Goal: Complete application form: Complete application form

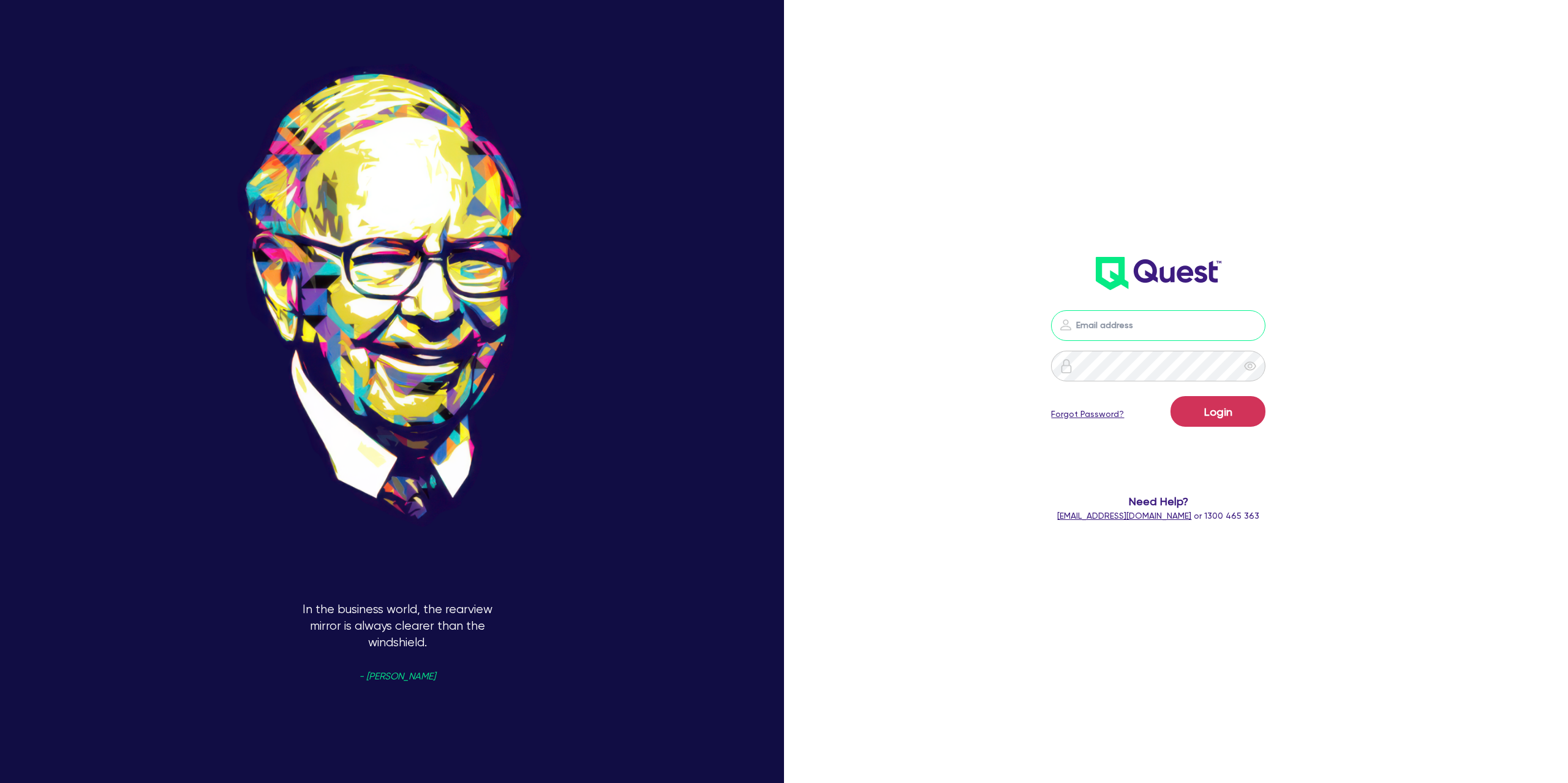
type input "[PERSON_NAME][EMAIL_ADDRESS][DOMAIN_NAME]"
click at [1233, 415] on button "Login" at bounding box center [1218, 411] width 95 height 31
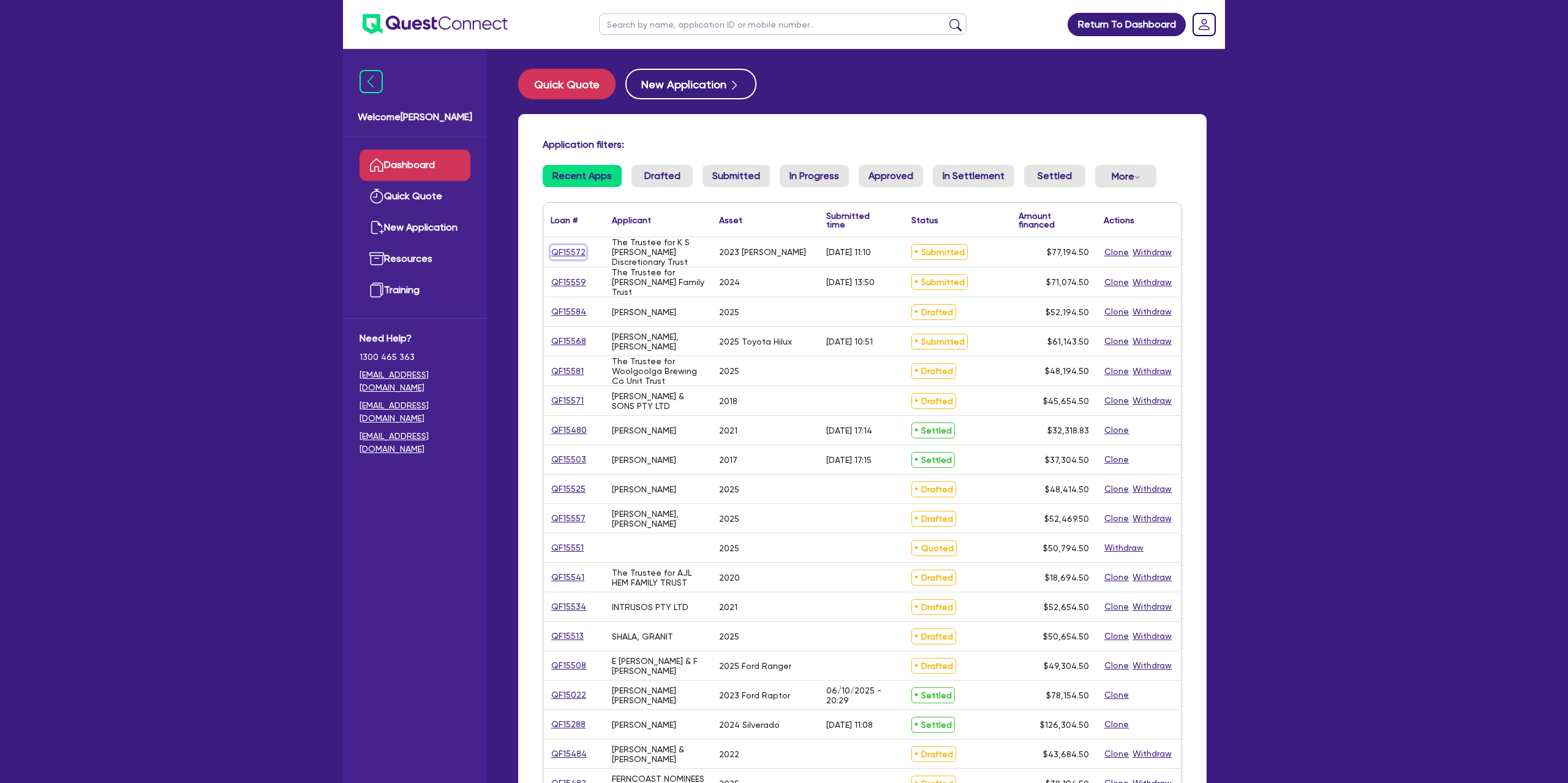
click at [567, 252] on link "QF15572" at bounding box center [568, 252] width 35 height 14
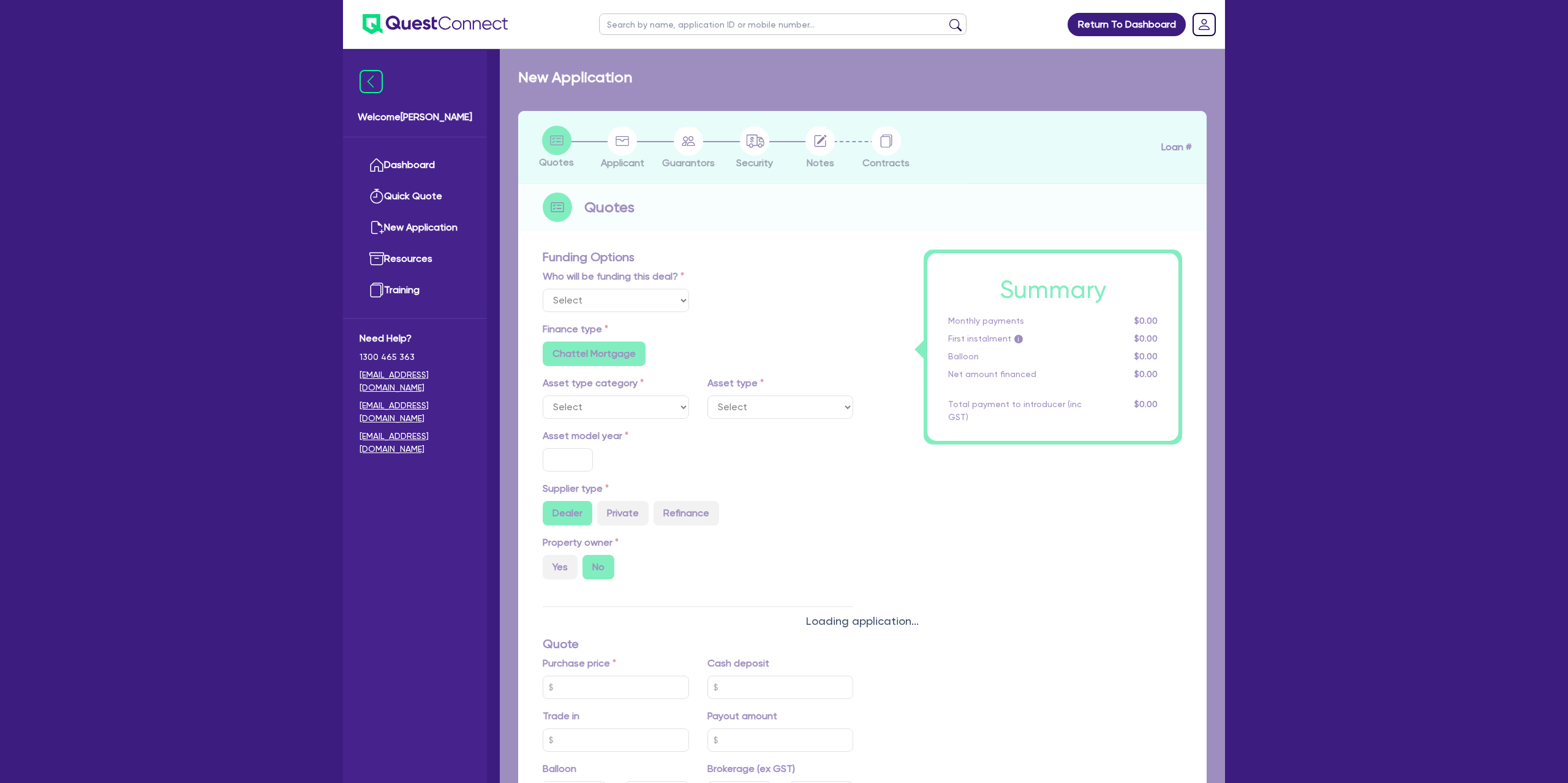
select select "Other"
select select "CARS_AND_LIGHT_TRUCKS"
type input "2023"
radio input "false"
radio input "true"
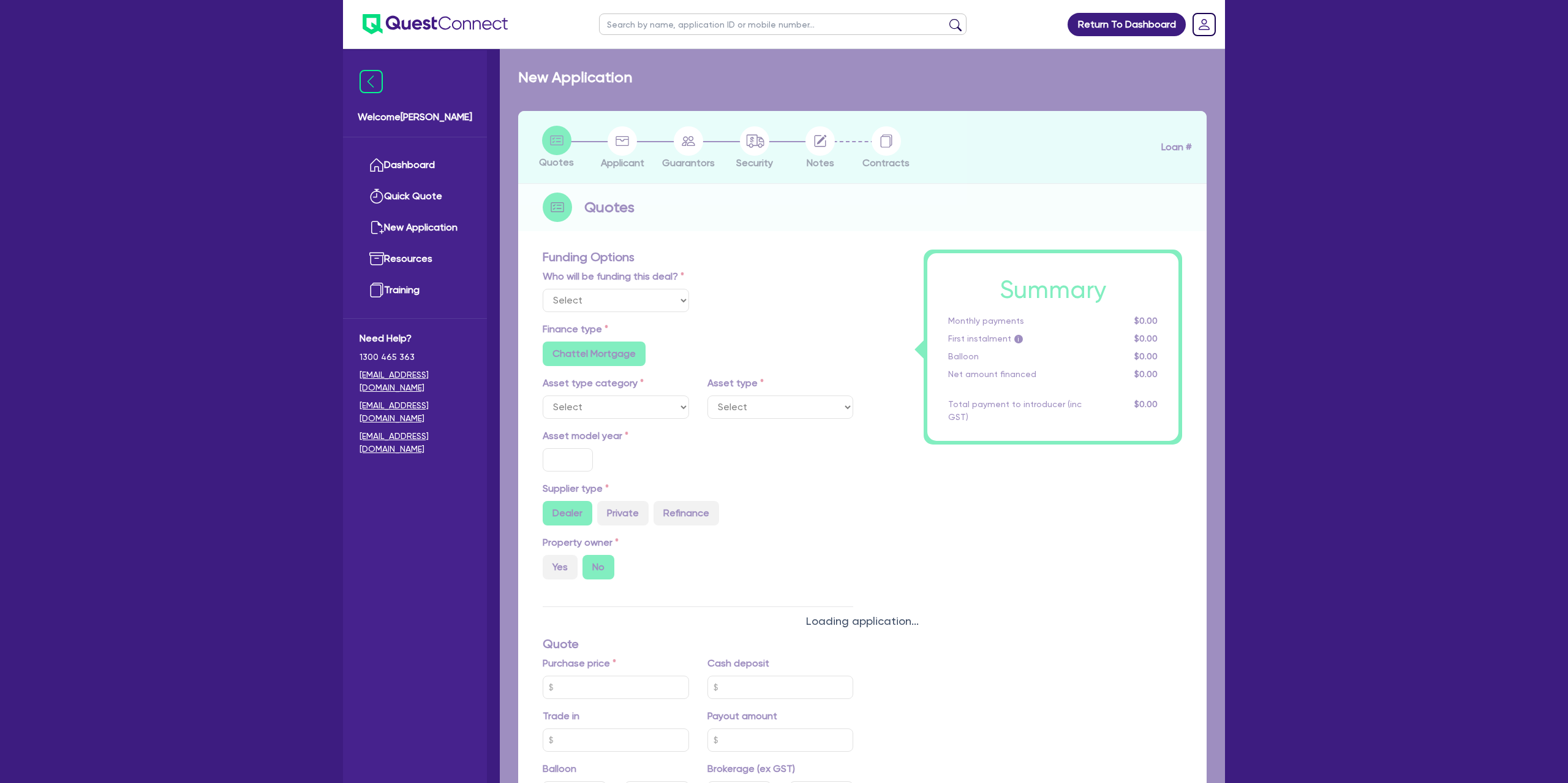
radio input "true"
type input "75,000"
type input "8.99"
type input "1,400"
radio input "true"
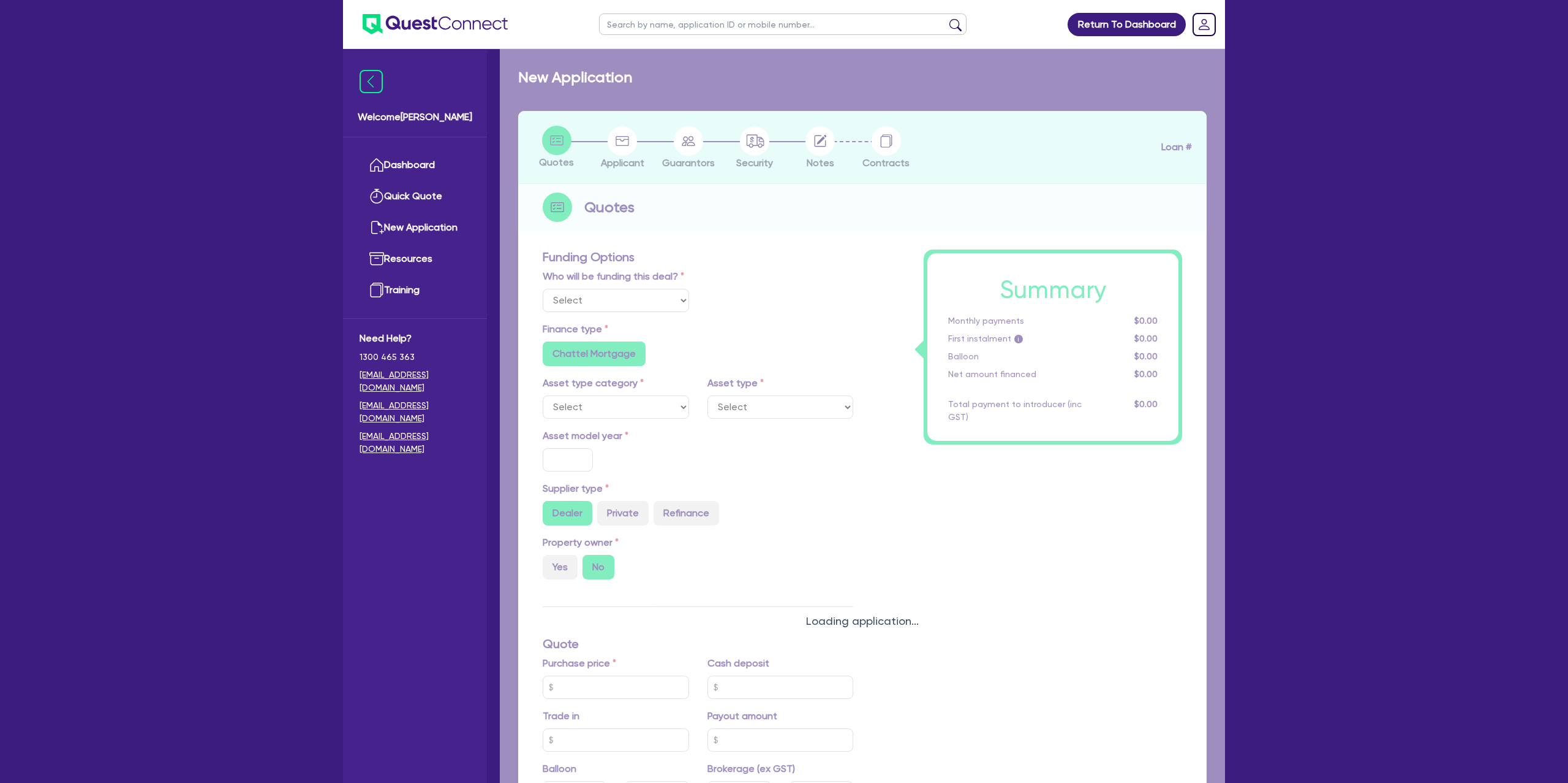
radio input "true"
select select "PASSENGER_VEHICLES"
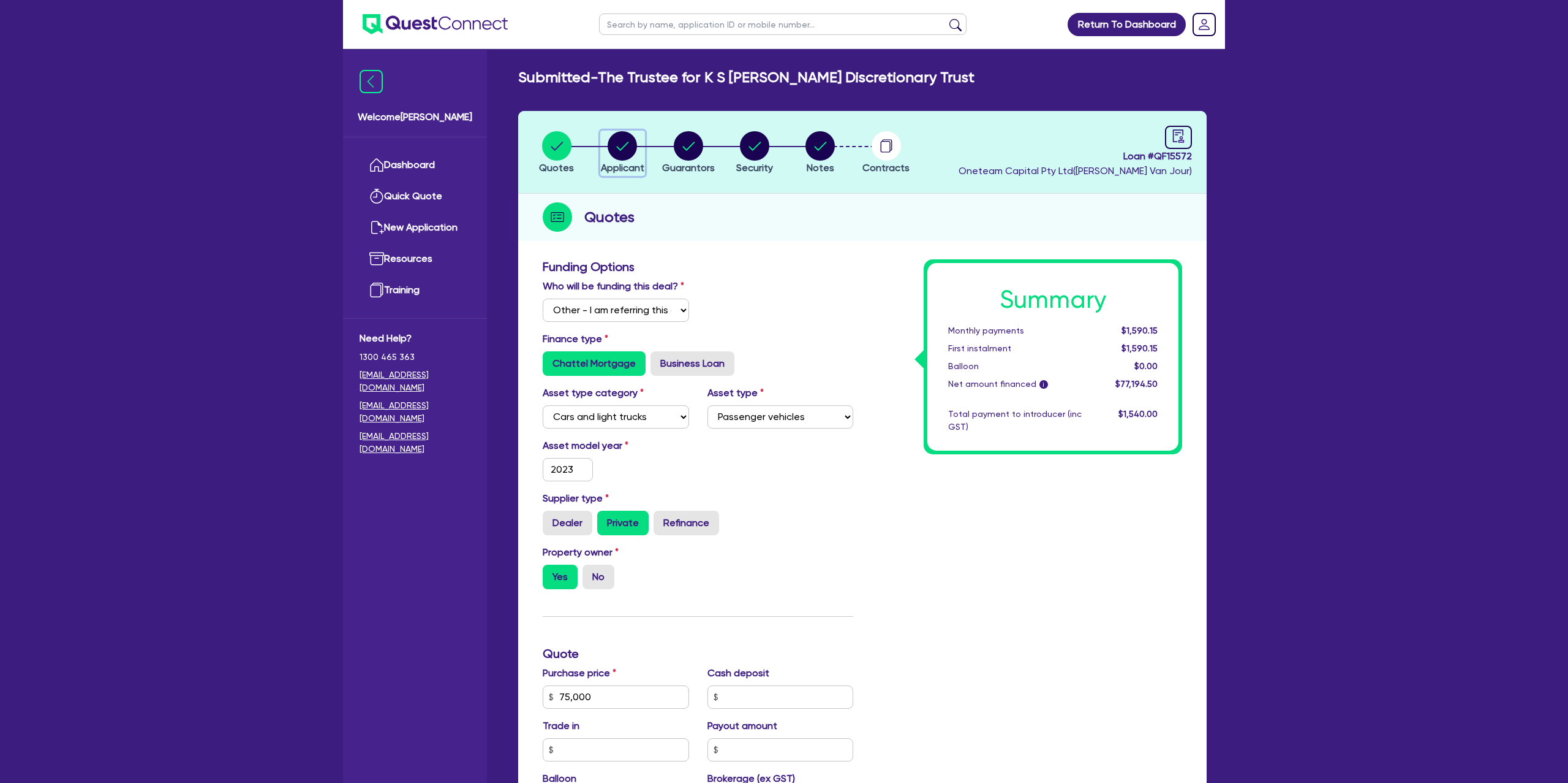
click at [622, 140] on circle "button" at bounding box center [622, 145] width 29 height 29
select select "TRUST"
select select "COMPANY"
select select "ADMINISTRATIVE_SUPPORT"
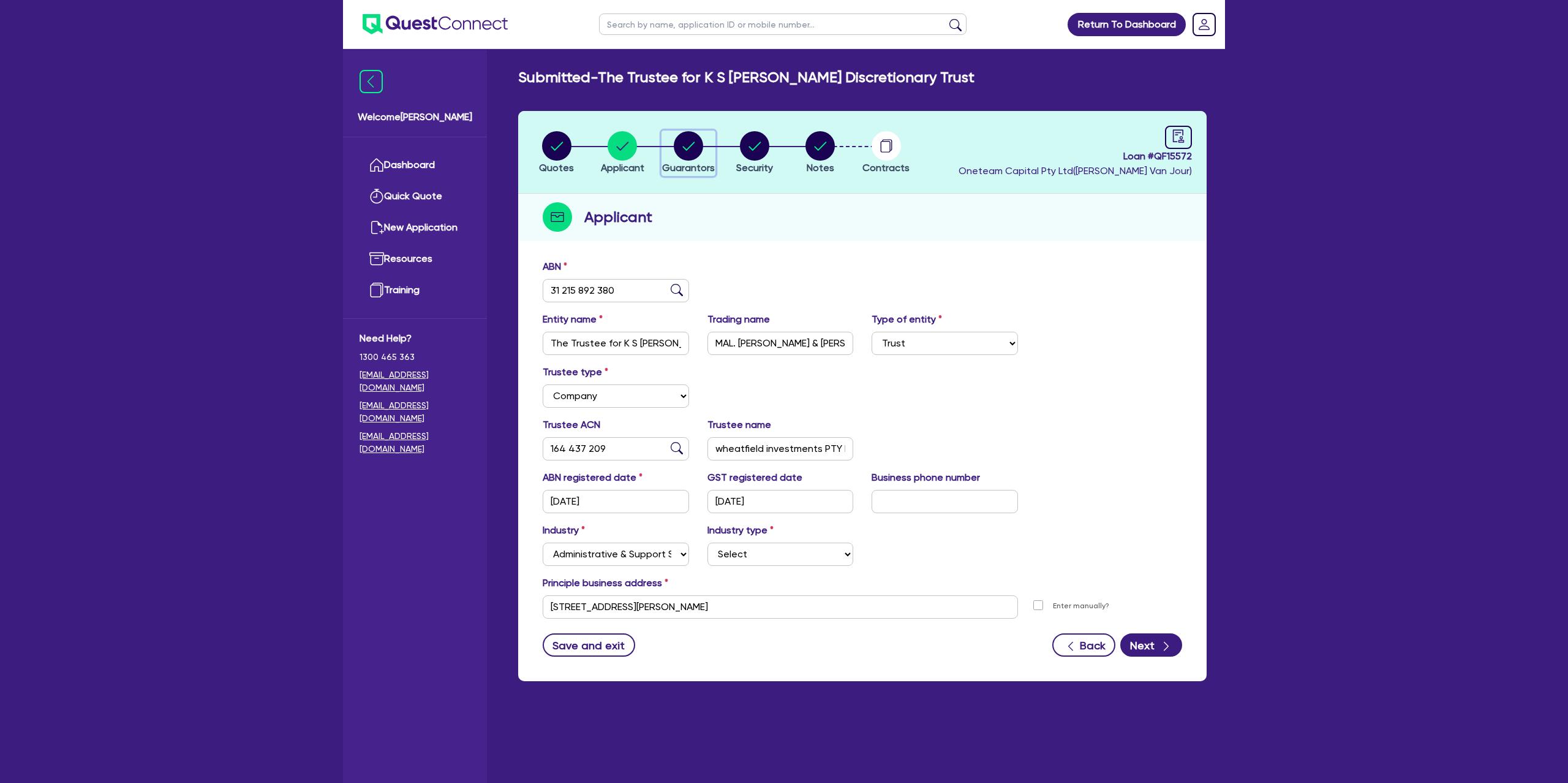
click at [683, 138] on circle "button" at bounding box center [688, 145] width 29 height 29
select select "MRS"
select select "VIC"
select select "MARRIED"
select select "CASH"
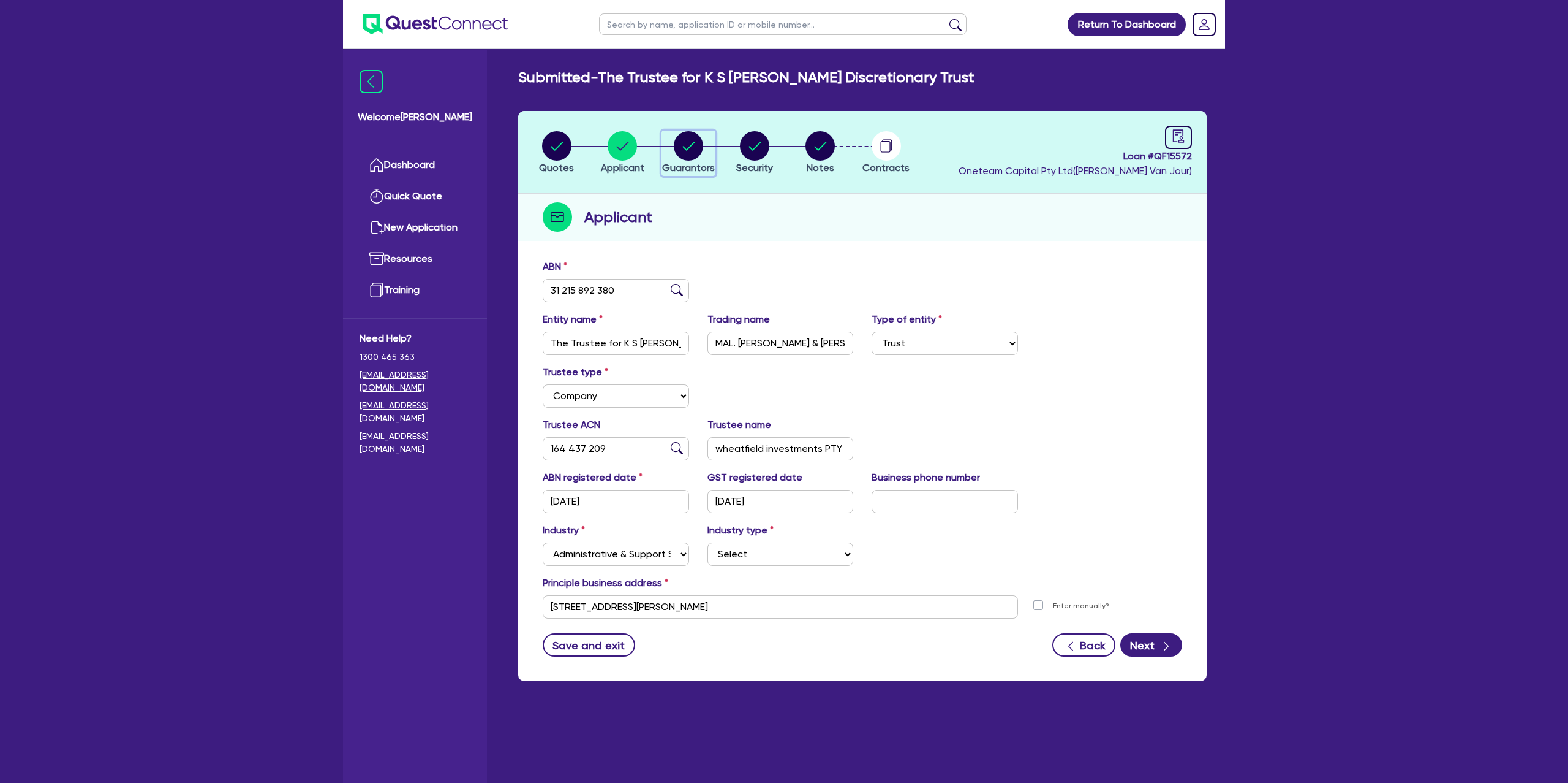
select select "INVESTMENT_PROPERTY"
select select "MORTGAGE"
select select "VEHICLE_LOAN"
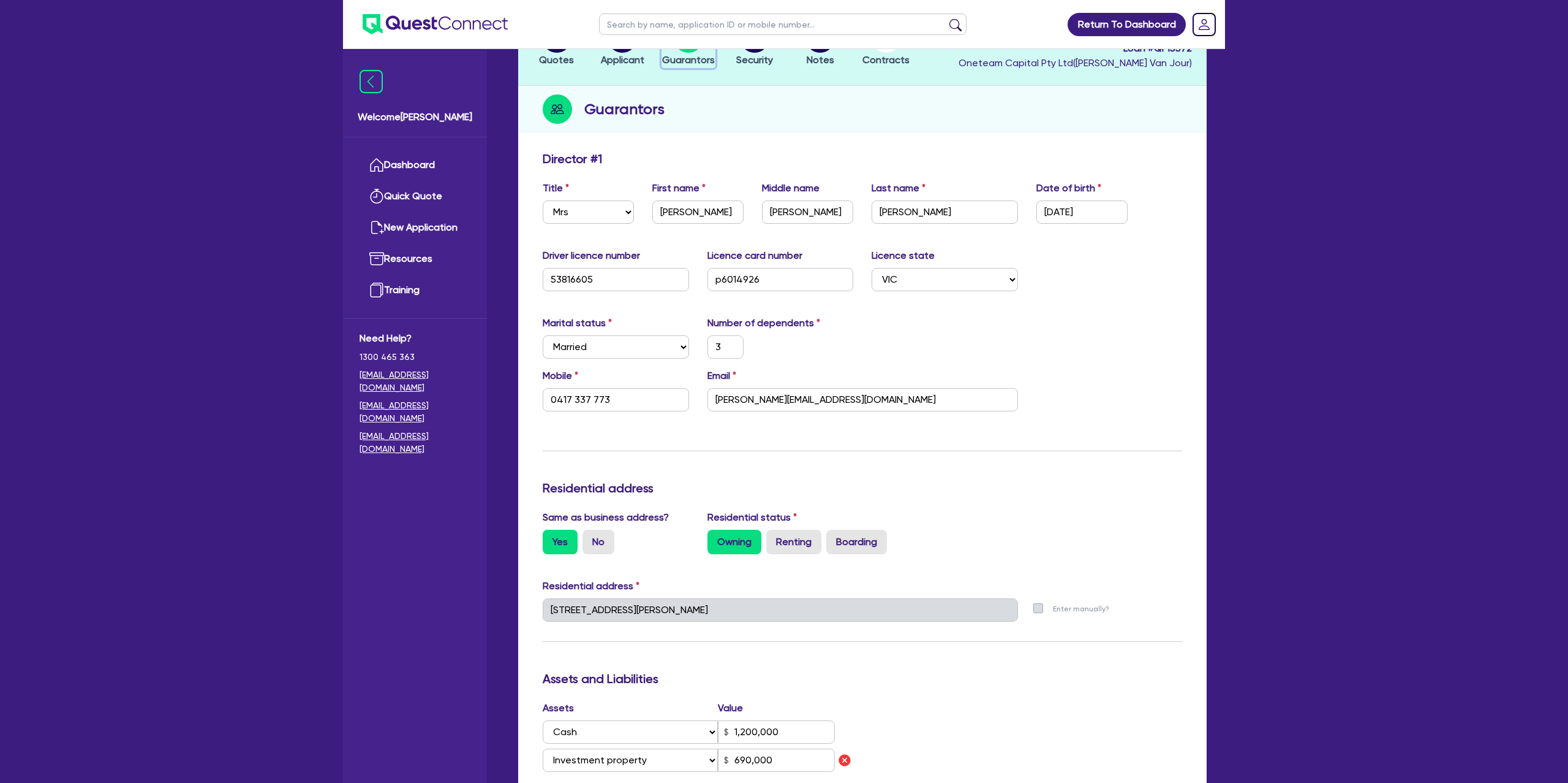
scroll to position [110, 0]
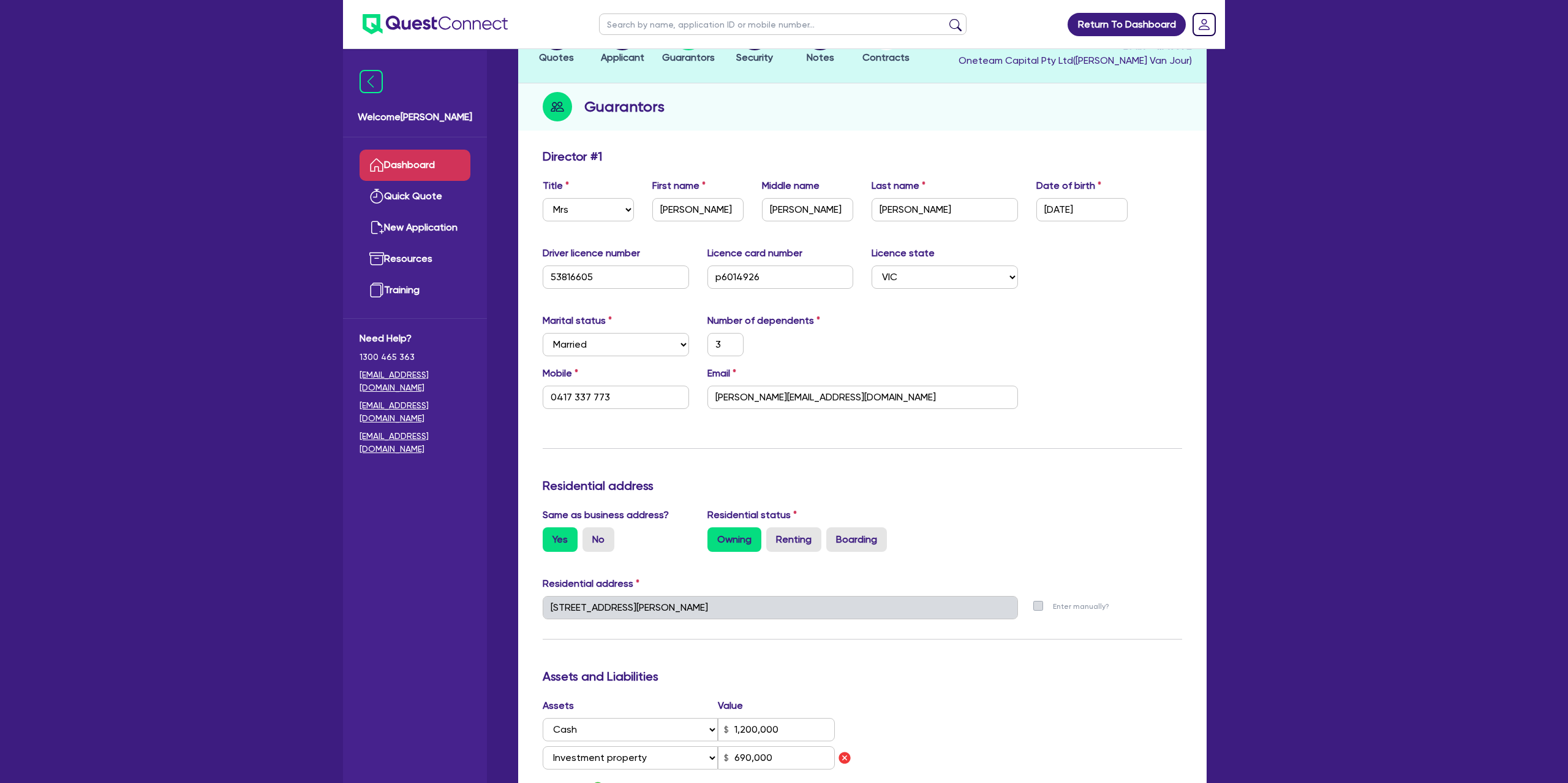
click at [438, 168] on link "Dashboard" at bounding box center [415, 165] width 111 height 31
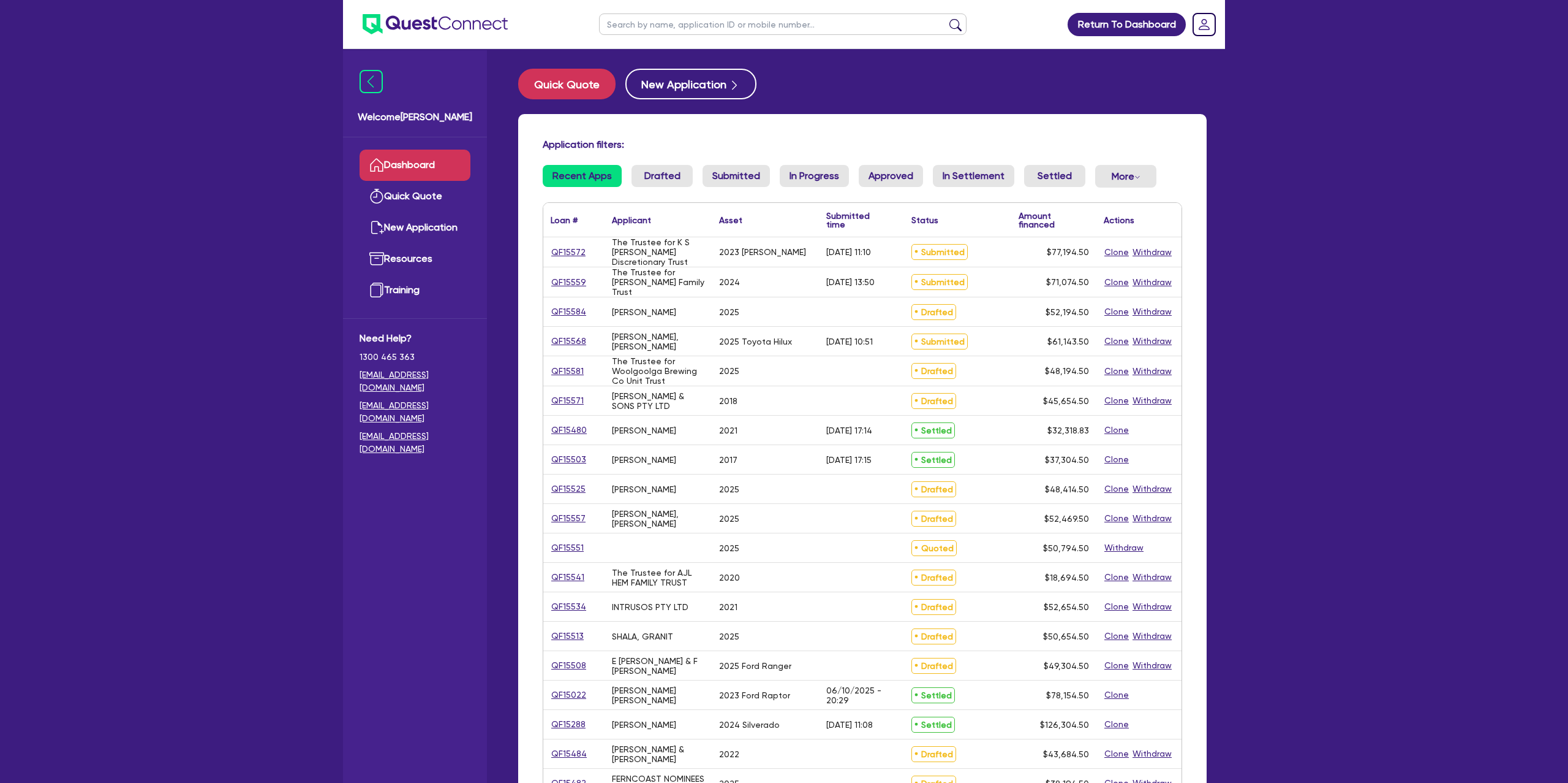
click at [708, 32] on input "text" at bounding box center [783, 24] width 367 height 22
type input "G"
type input "[PERSON_NAME]"
click at [946, 19] on button "submit" at bounding box center [955, 27] width 19 height 17
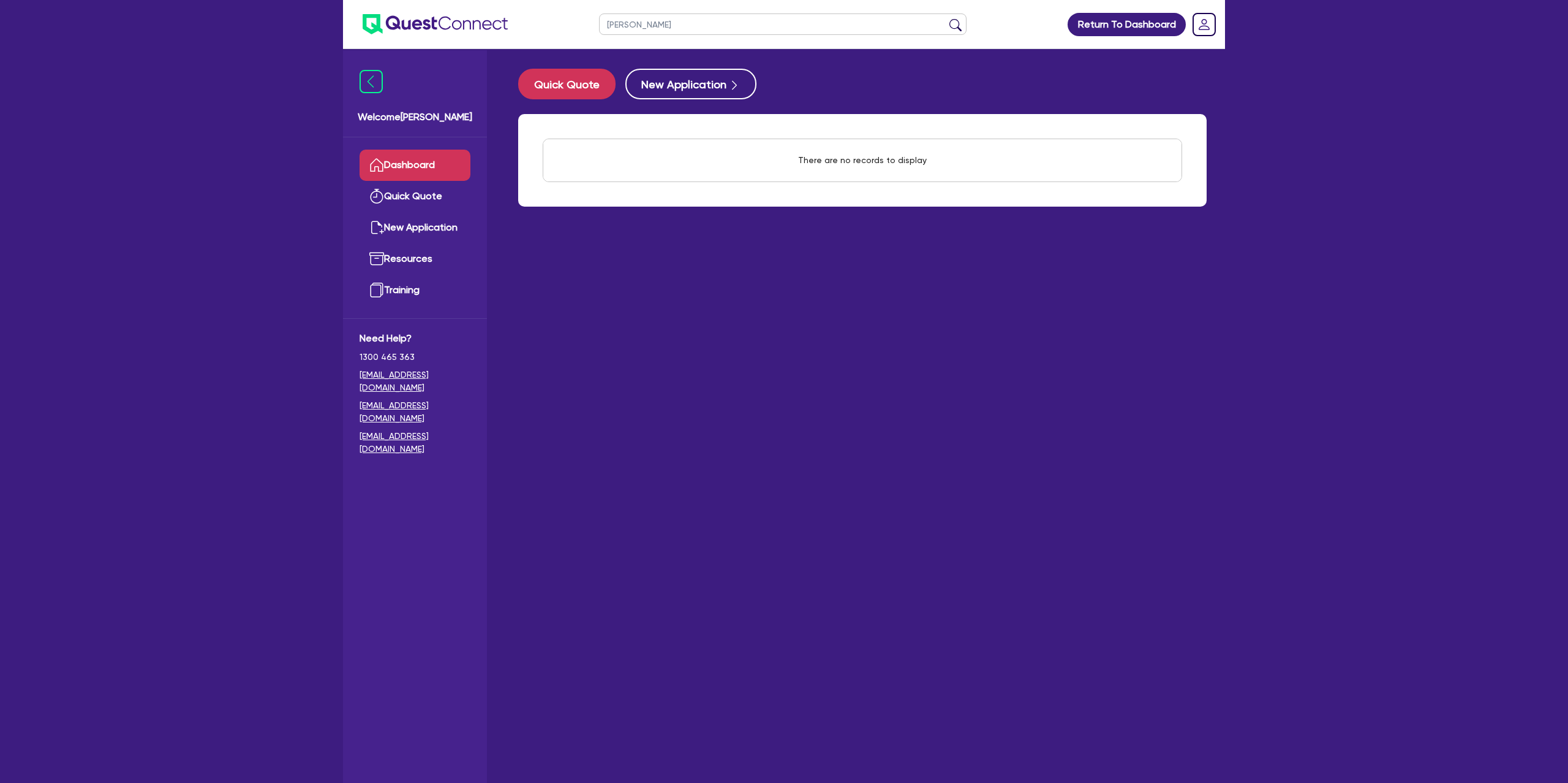
click at [616, 22] on input "[PERSON_NAME]" at bounding box center [783, 24] width 367 height 22
type input "[PERSON_NAME]"
click at [946, 19] on button "submit" at bounding box center [955, 27] width 19 height 17
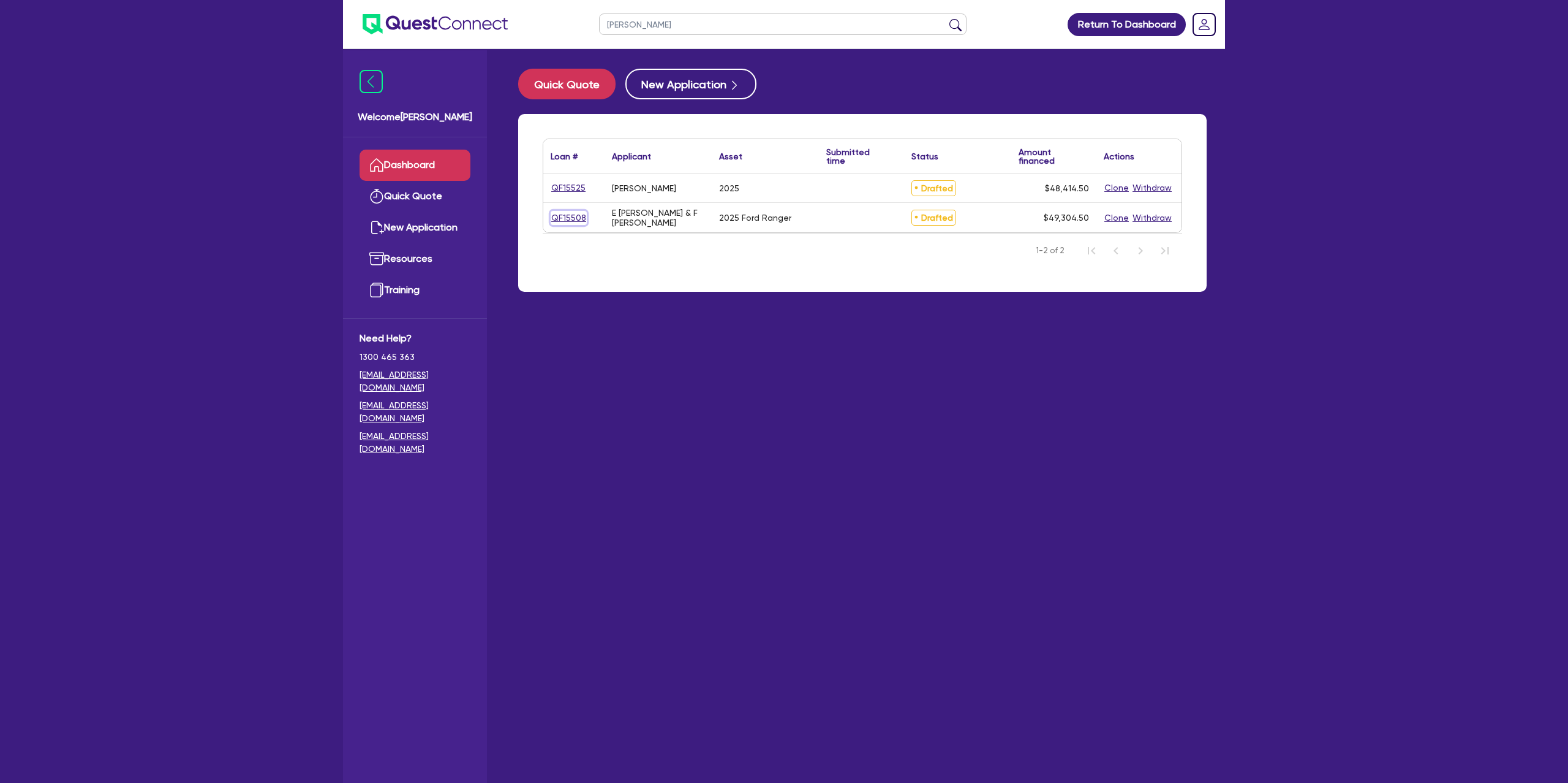
click at [569, 213] on link "QF15508" at bounding box center [569, 218] width 36 height 14
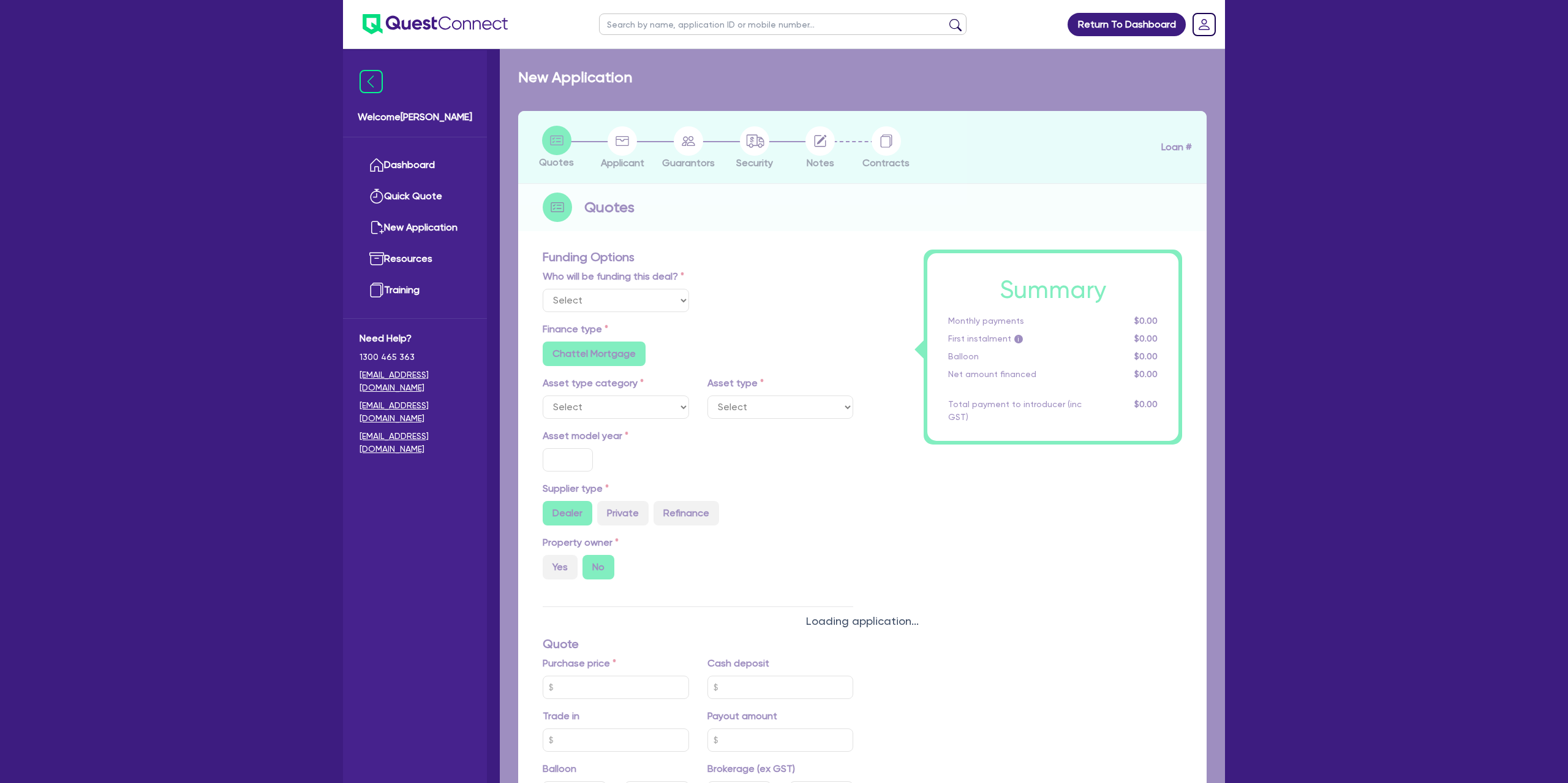
select select "Other"
select select "CARS_AND_LIGHT_TRUCKS"
type input "2025"
radio input "true"
type input "82,000"
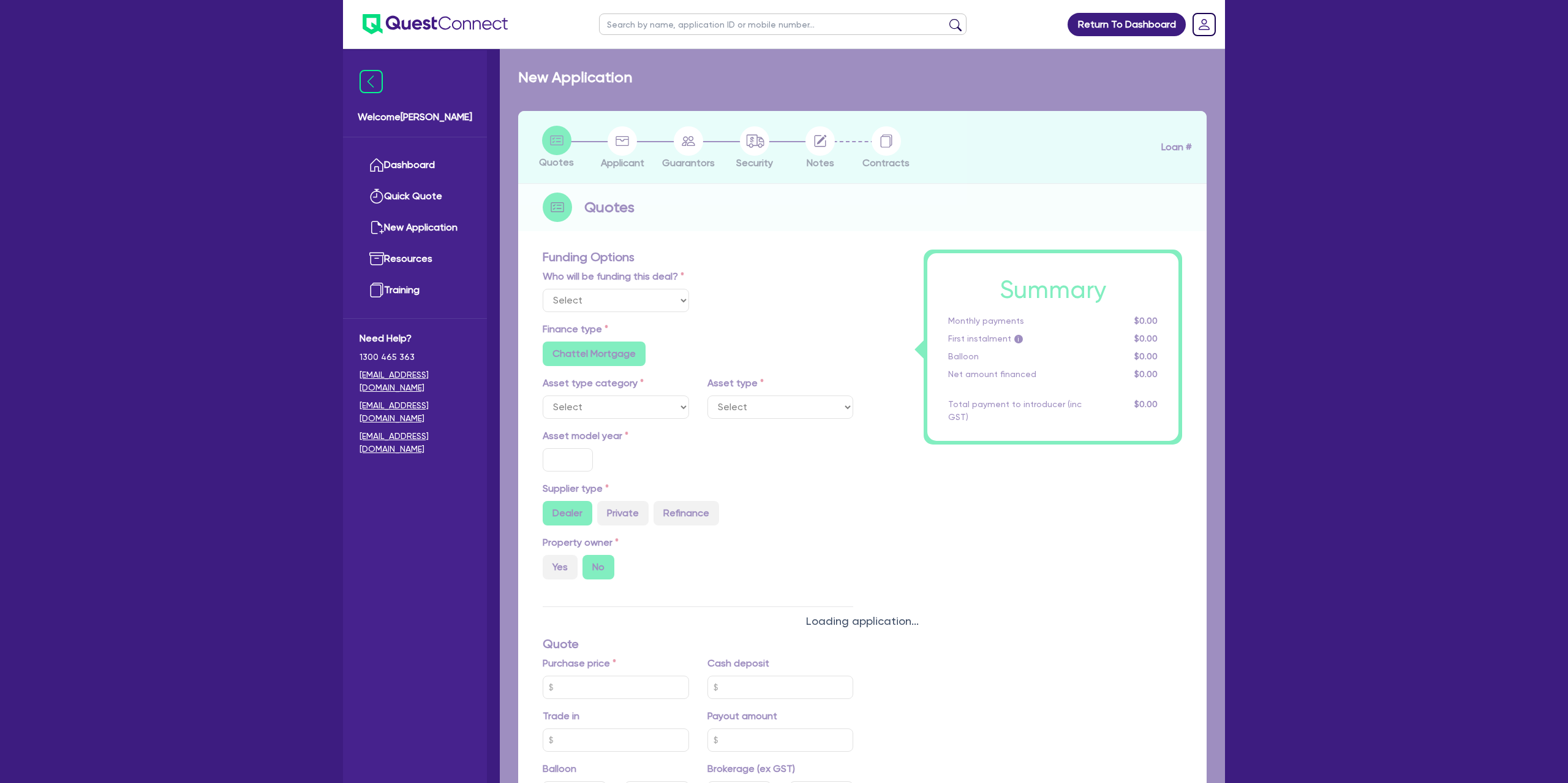
type input "35,000"
radio input "false"
type input "6.49"
radio input "false"
type input "1,500"
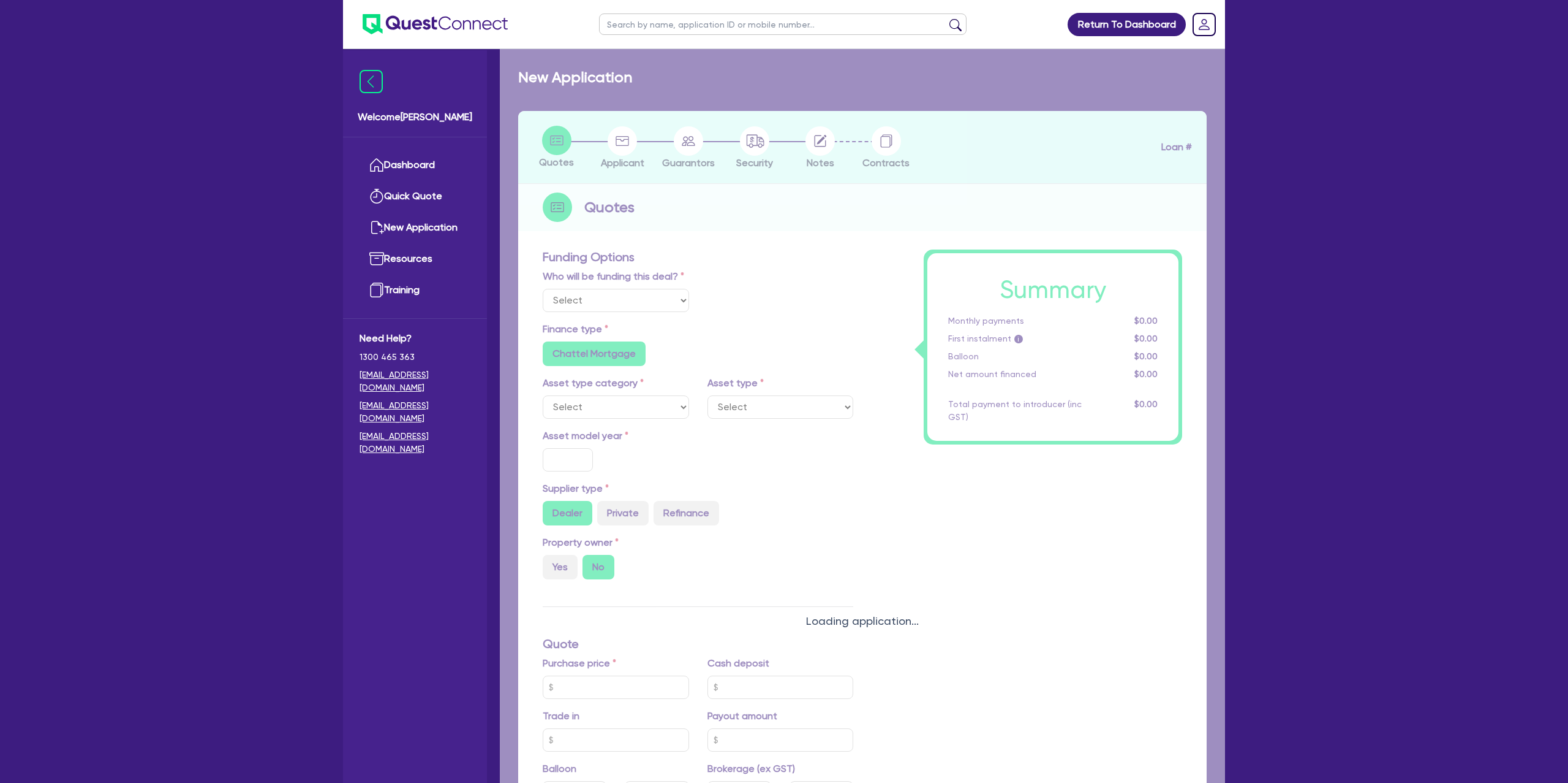
radio input "true"
select select "PASSENGER_VEHICLES"
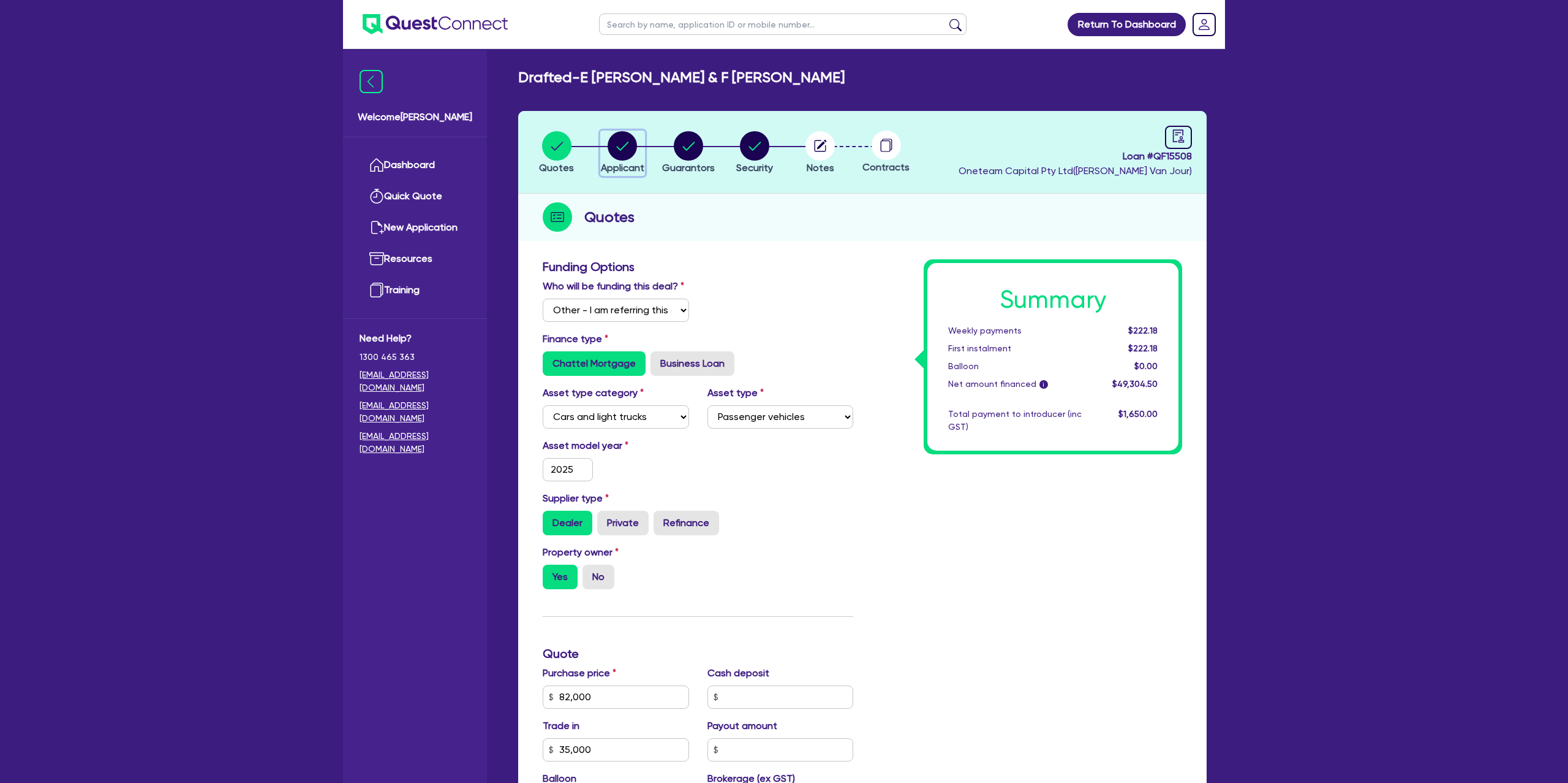
click at [628, 141] on icon "button" at bounding box center [622, 145] width 12 height 8
select select "PARTNERSHIP"
select select "BUILDING_CONSTRUCTION"
select select "TRADES_SERVICES_CONSUMERS"
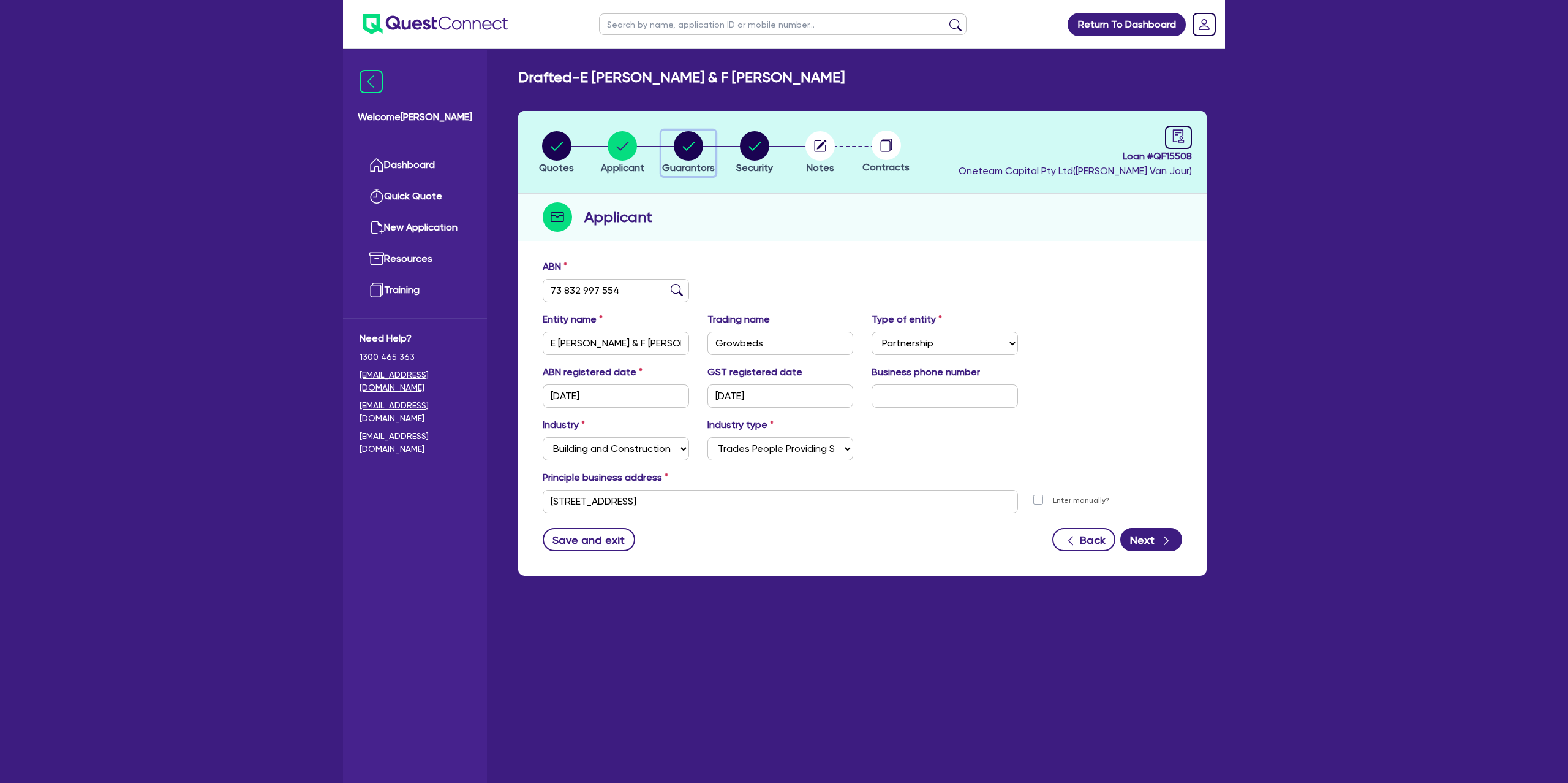
click at [689, 140] on circle "button" at bounding box center [688, 145] width 29 height 29
select select "MR"
select select "[GEOGRAPHIC_DATA]"
select select "MARRIED"
select select "VEHICLE"
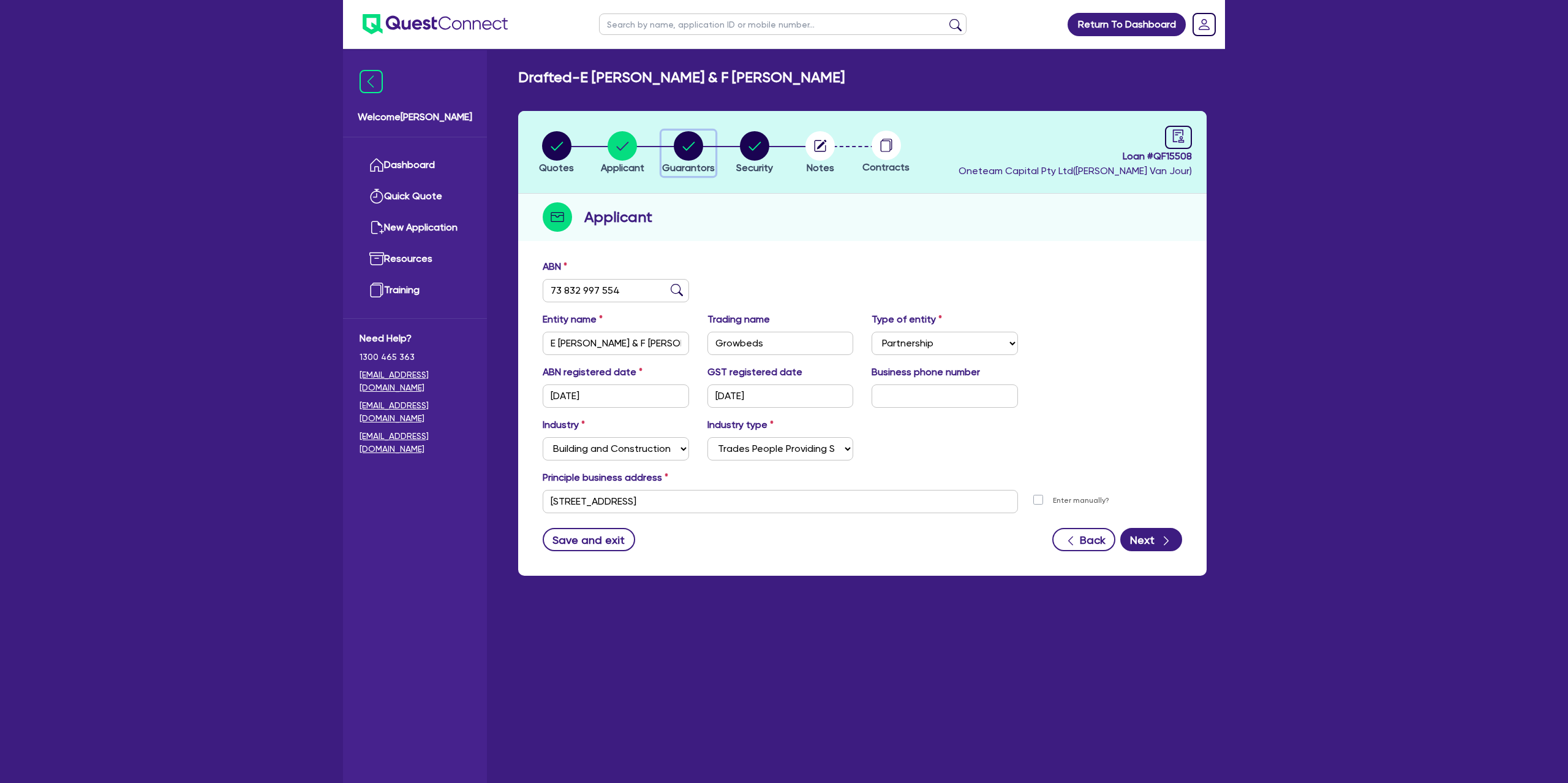
select select "CASH"
select select "MORTGAGE"
select select "MRS"
select select "[GEOGRAPHIC_DATA]"
select select "MARRIED"
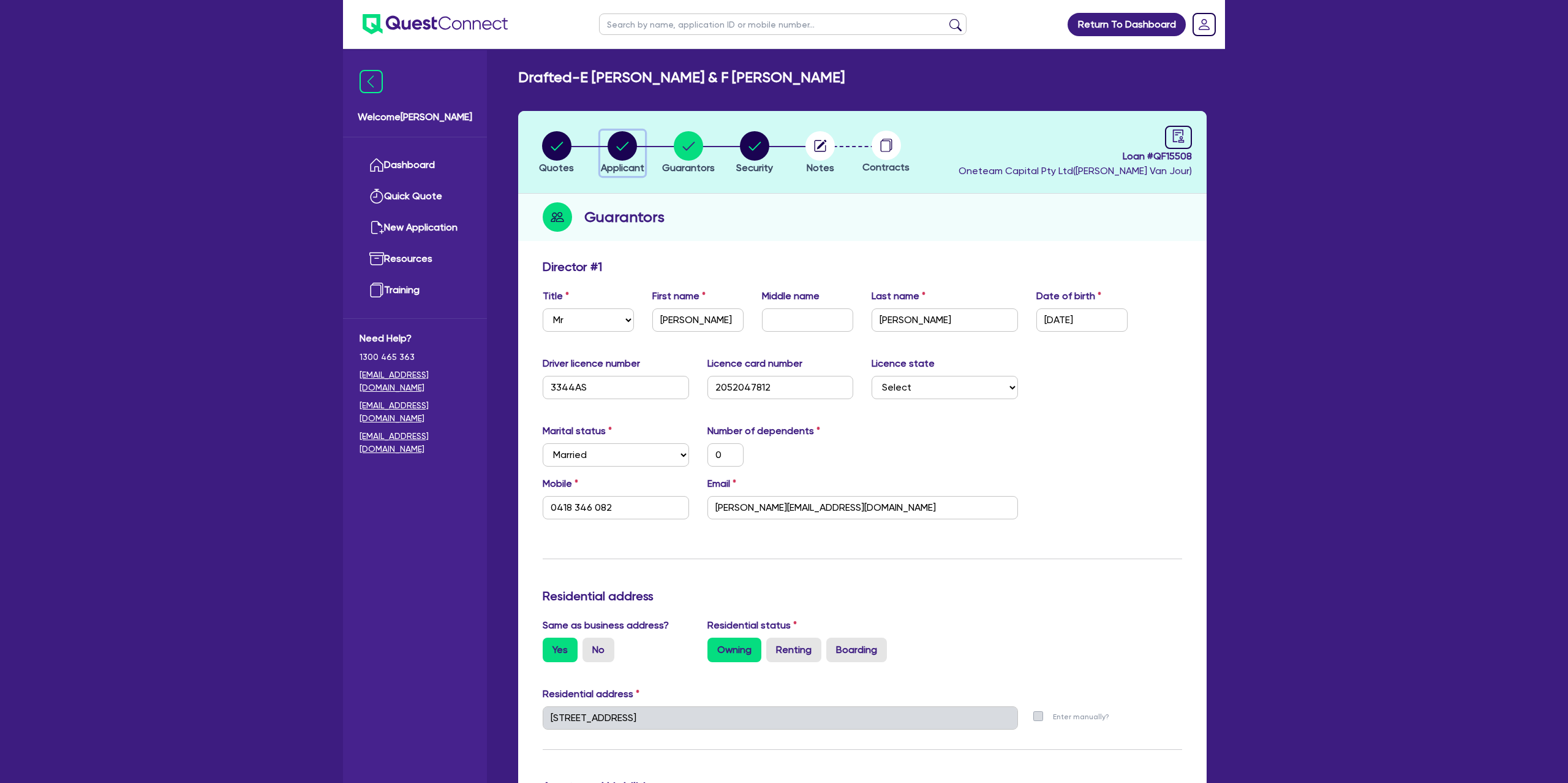
click at [631, 142] on circle "button" at bounding box center [622, 145] width 29 height 29
select select "PARTNERSHIP"
select select "BUILDING_CONSTRUCTION"
select select "TRADES_SERVICES_CONSUMERS"
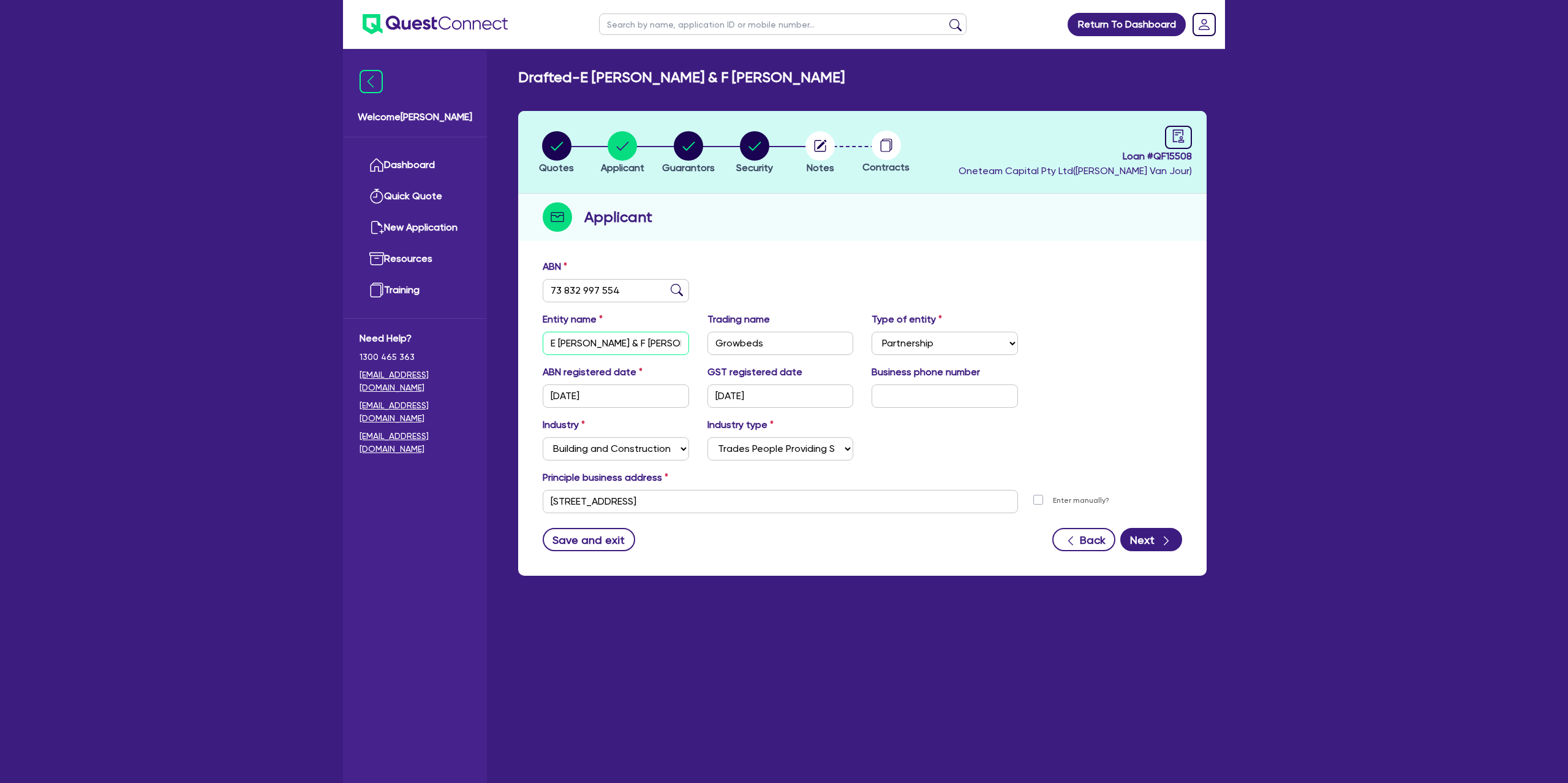
click at [573, 341] on input "E [PERSON_NAME] & F [PERSON_NAME]" at bounding box center [616, 343] width 147 height 23
drag, startPoint x: 681, startPoint y: 156, endPoint x: 690, endPoint y: 148, distance: 12.0
click at [691, 147] on circle "button" at bounding box center [688, 145] width 29 height 29
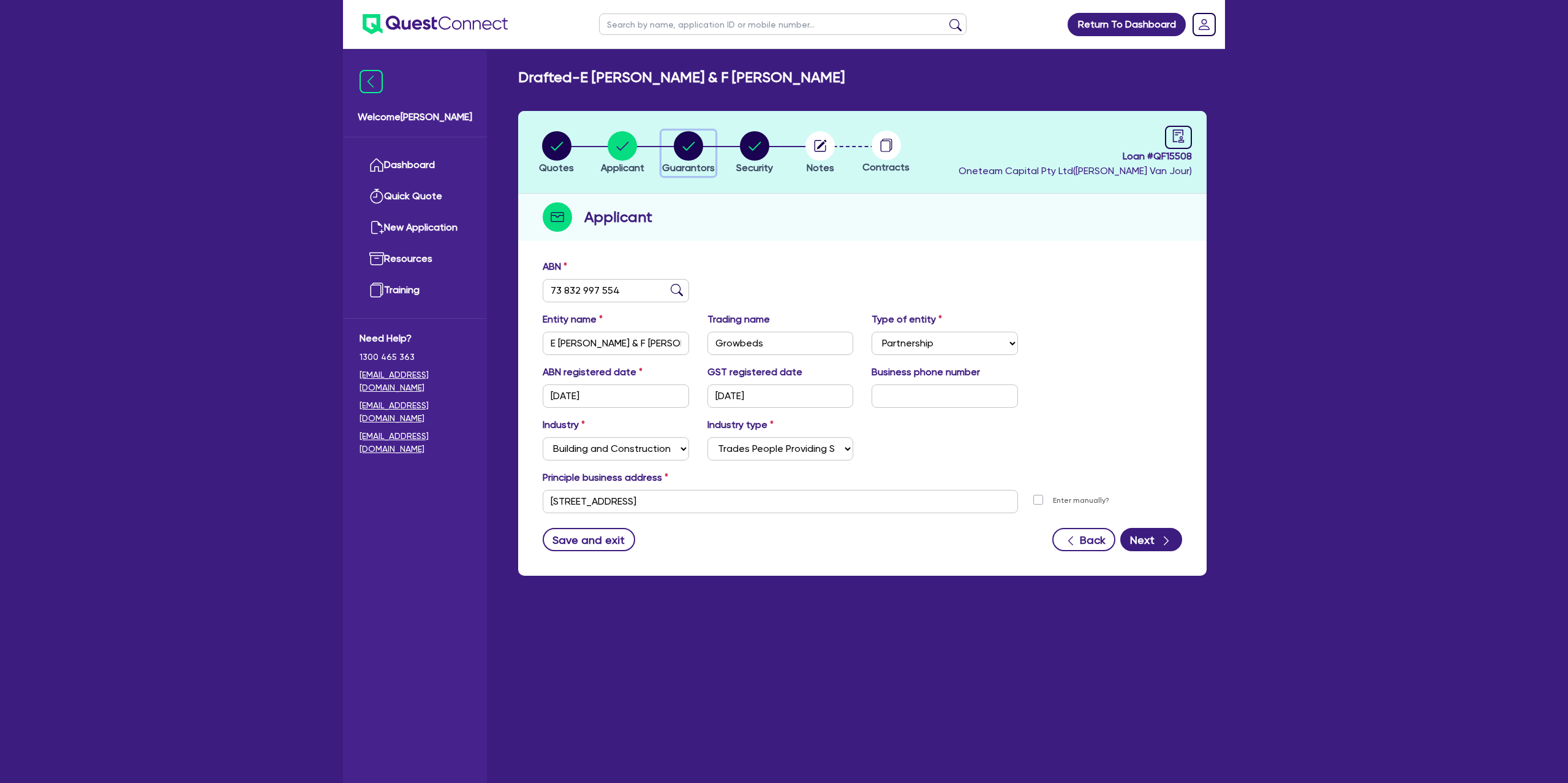
select select "MR"
select select "[GEOGRAPHIC_DATA]"
select select "MARRIED"
select select "VEHICLE"
select select "CASH"
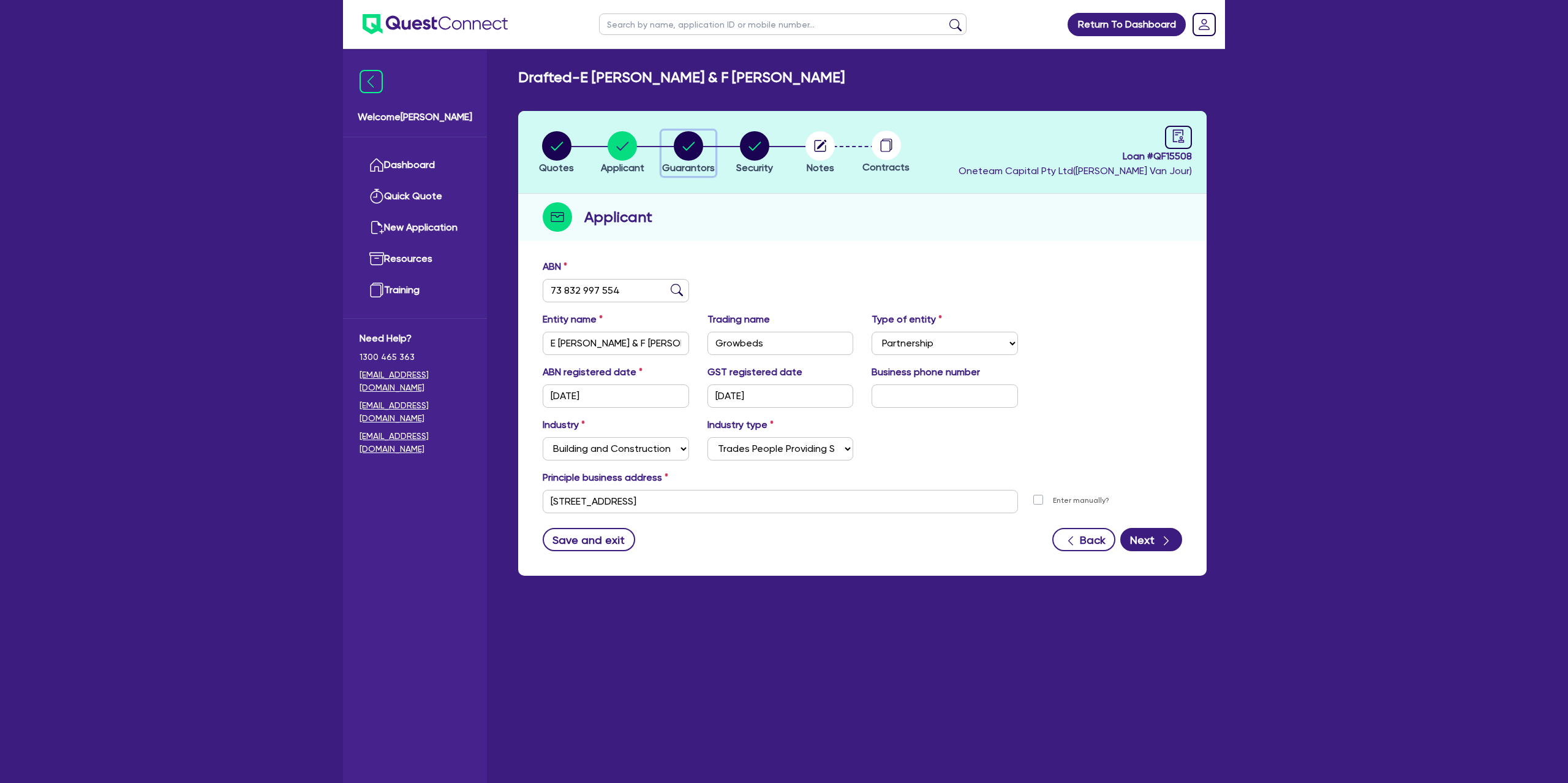
select select "MORTGAGE"
select select "MRS"
select select "[GEOGRAPHIC_DATA]"
select select "MARRIED"
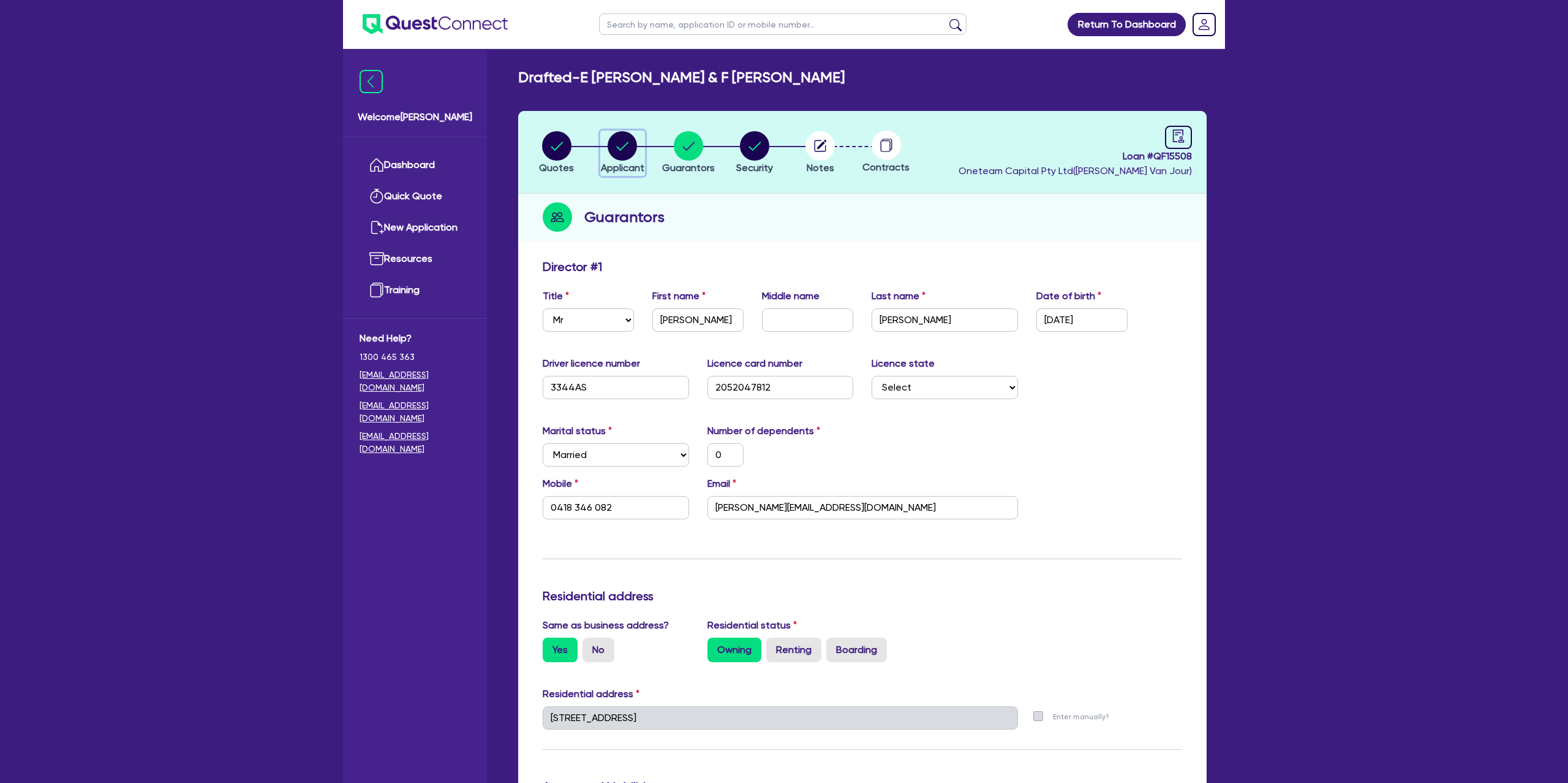
click at [620, 146] on circle "button" at bounding box center [622, 145] width 29 height 29
select select "PARTNERSHIP"
select select "BUILDING_CONSTRUCTION"
select select "TRADES_SERVICES_CONSUMERS"
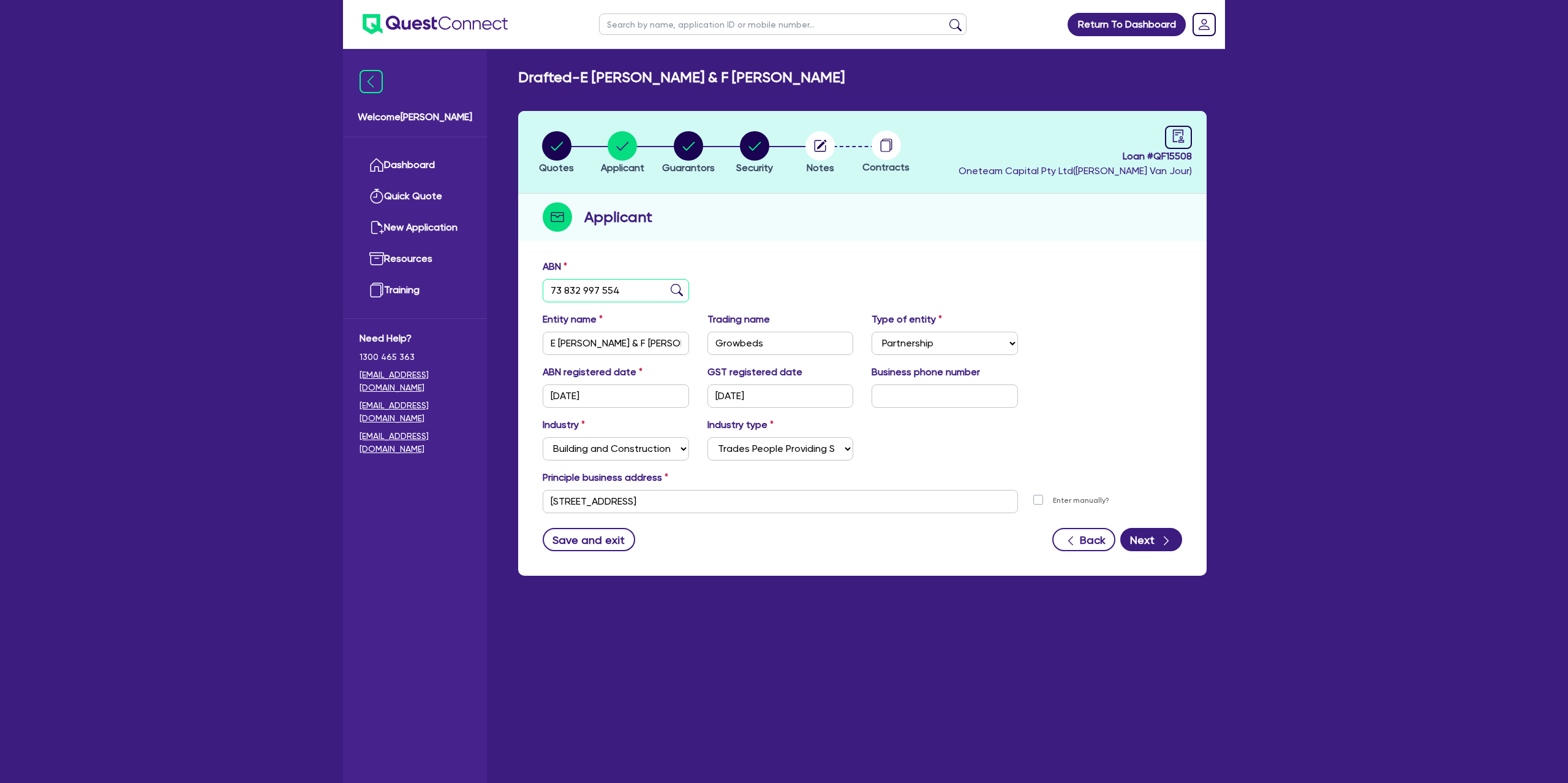
click at [566, 292] on input "73 832 997 554" at bounding box center [616, 290] width 147 height 23
